Goal: Find specific page/section: Find specific page/section

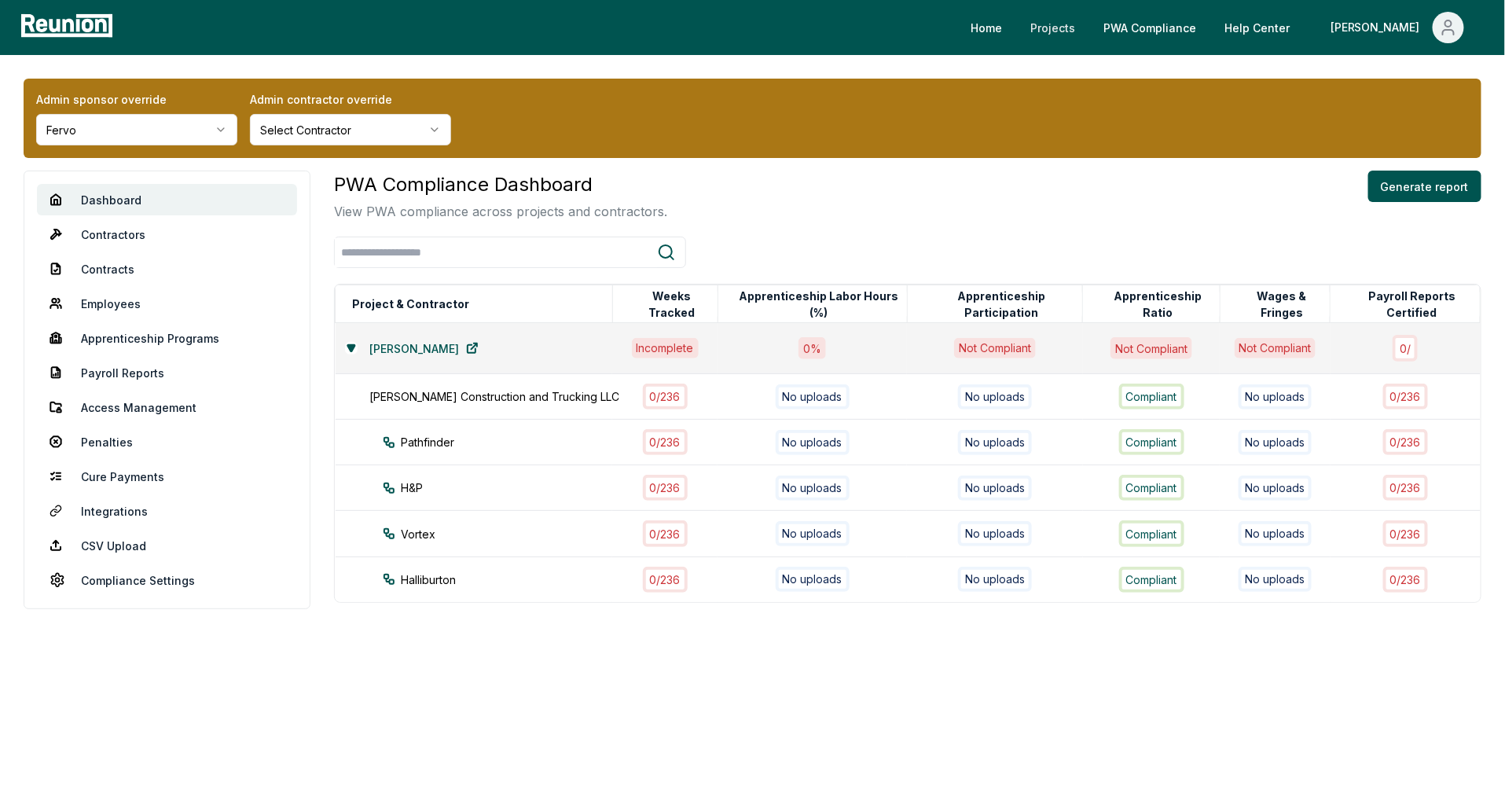
click at [1088, 29] on link "Projects" at bounding box center [1053, 28] width 70 height 31
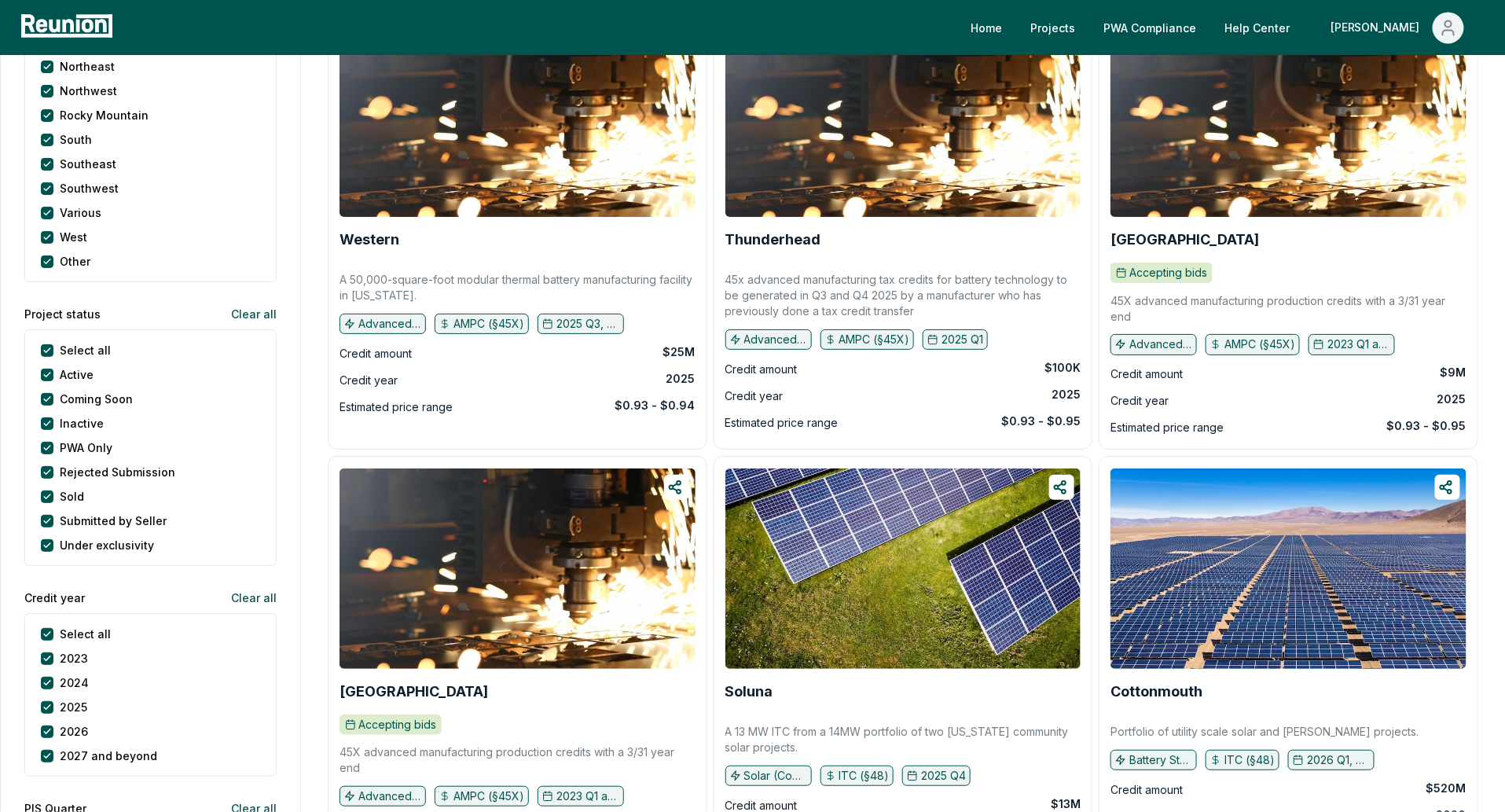
scroll to position [1491, 0]
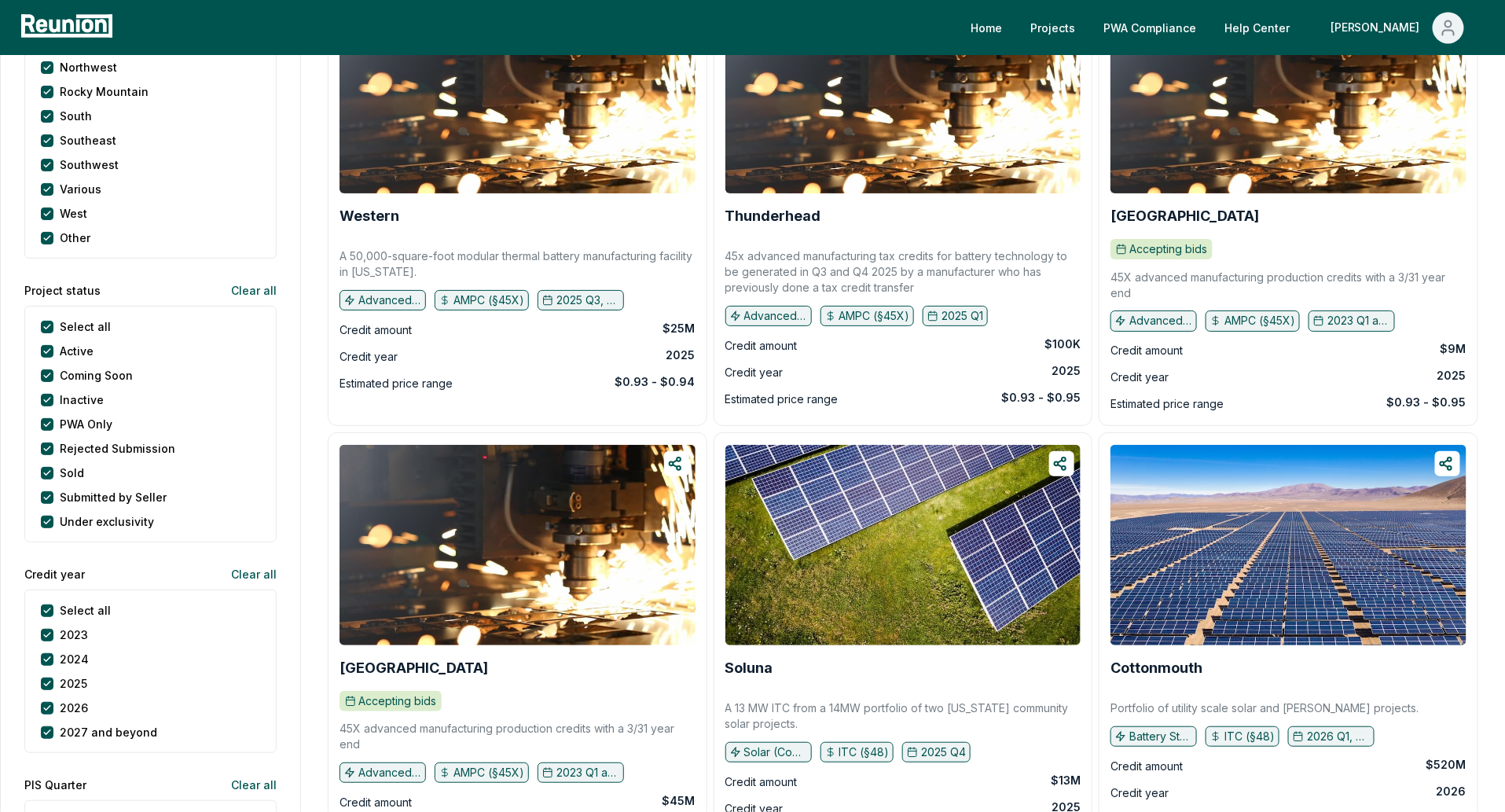
click at [47, 326] on status "Select all" at bounding box center [47, 327] width 13 height 13
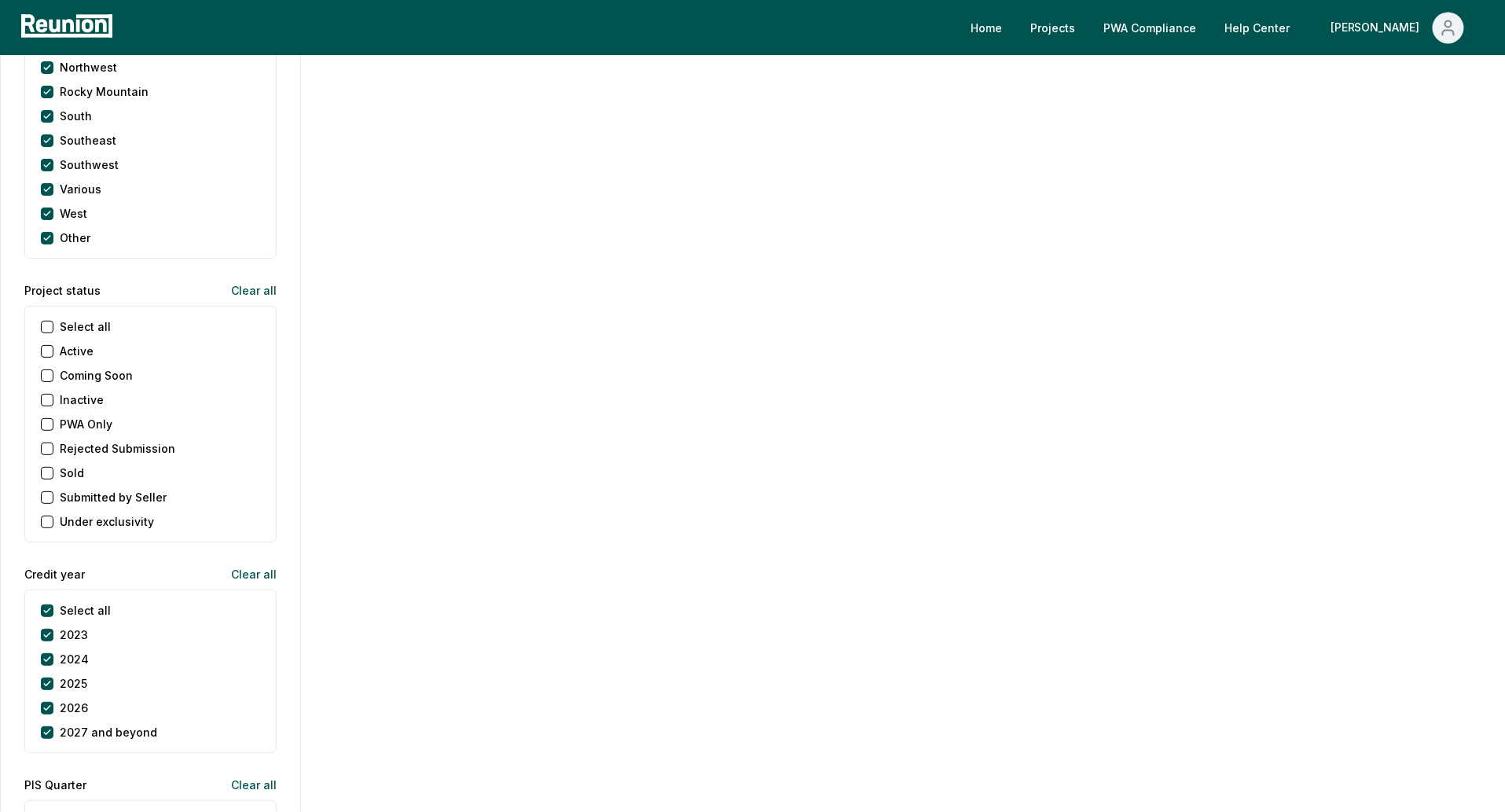
click at [47, 423] on Only "PWA Only" at bounding box center [47, 424] width 13 height 13
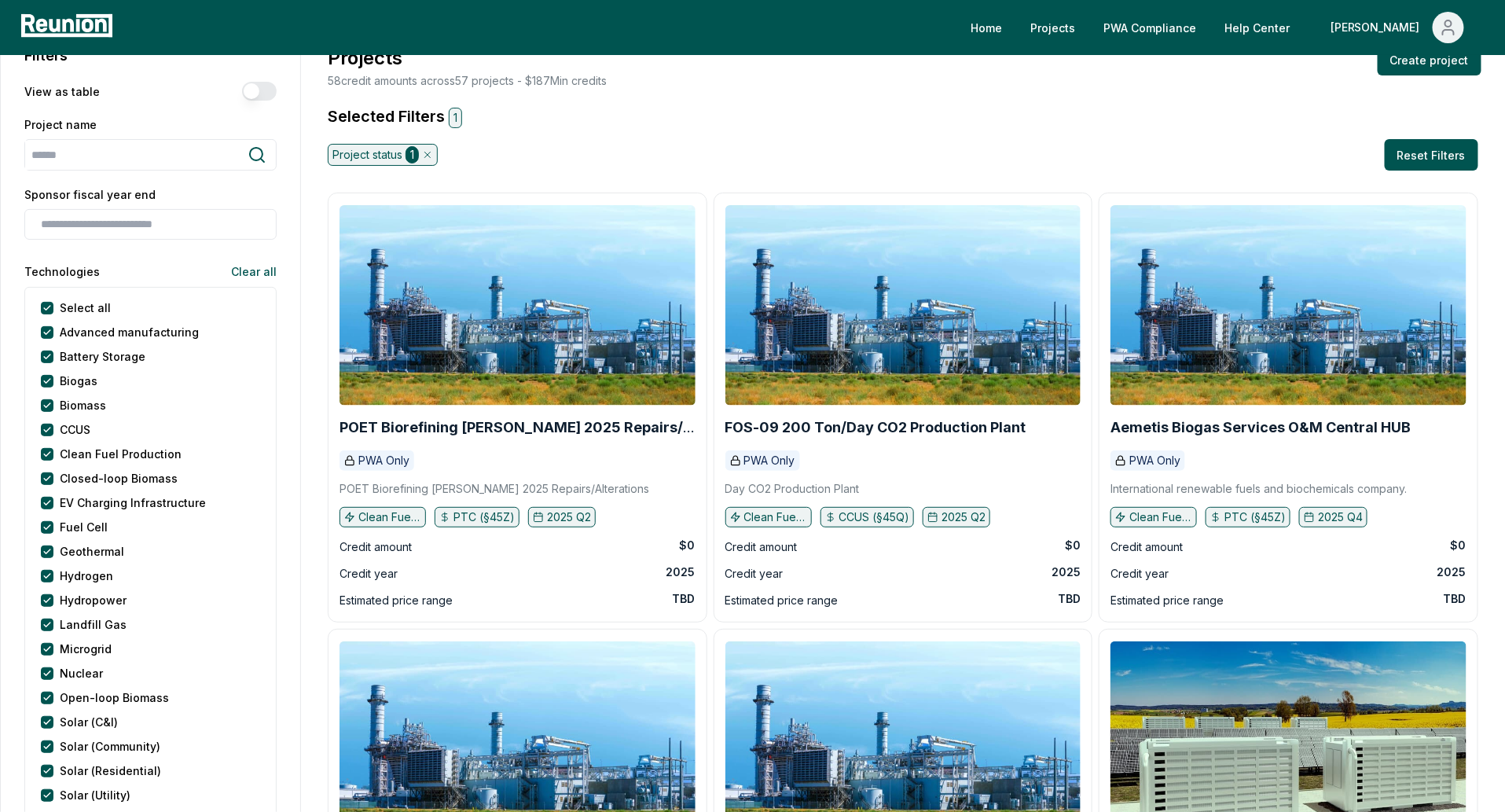
scroll to position [0, 0]
